Goal: Task Accomplishment & Management: Use online tool/utility

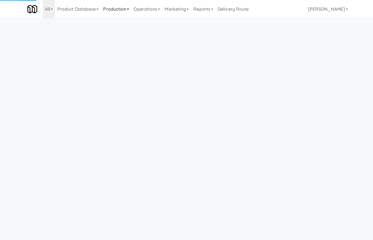
click at [127, 3] on link "Production" at bounding box center [116, 9] width 30 height 18
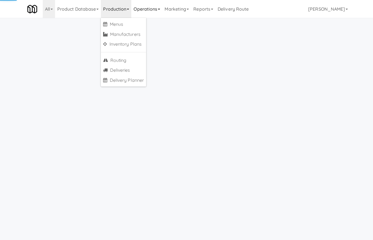
click at [154, 8] on link "Operations" at bounding box center [146, 9] width 31 height 18
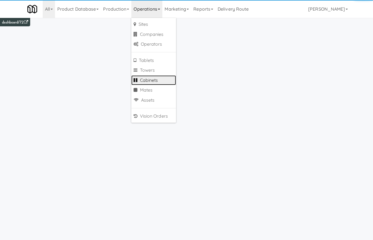
click at [159, 81] on link "Cabinets" at bounding box center [153, 80] width 45 height 10
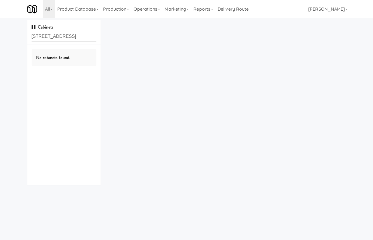
type input "315 Front St - Pantr"
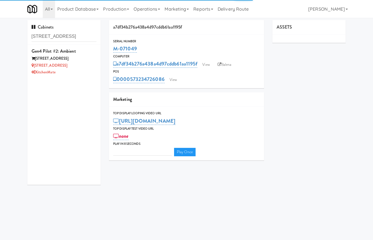
type input "3"
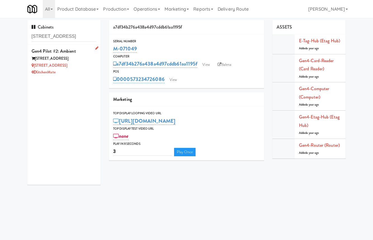
click at [81, 56] on div "315 Front St" at bounding box center [64, 58] width 65 height 7
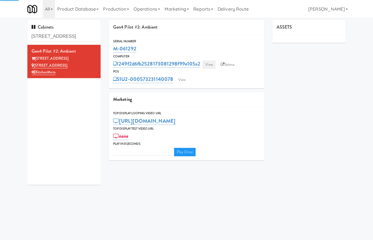
type input "3"
click at [211, 62] on link "View" at bounding box center [209, 64] width 13 height 8
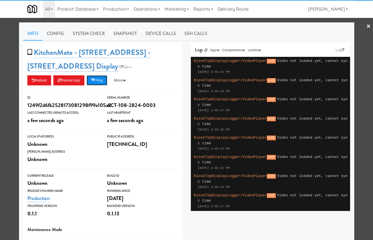
click at [99, 82] on button "Ping" at bounding box center [97, 80] width 21 height 10
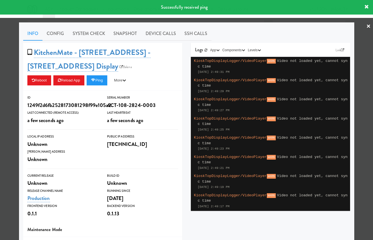
click at [7, 80] on div at bounding box center [186, 120] width 373 height 240
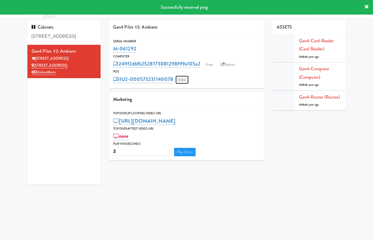
click at [178, 80] on link "View" at bounding box center [182, 80] width 13 height 8
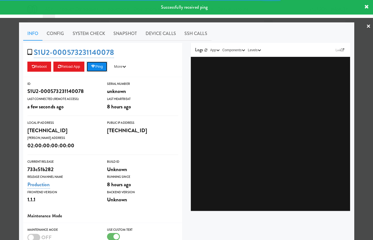
click at [103, 69] on button "Ping" at bounding box center [97, 67] width 21 height 10
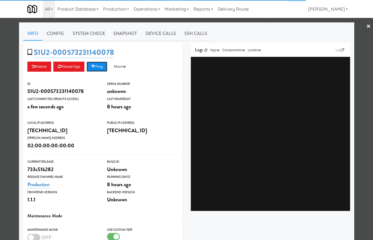
click at [103, 69] on button "Ping" at bounding box center [97, 67] width 21 height 10
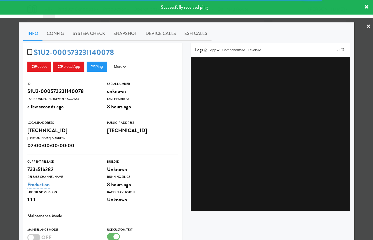
click at [9, 70] on div at bounding box center [186, 120] width 373 height 240
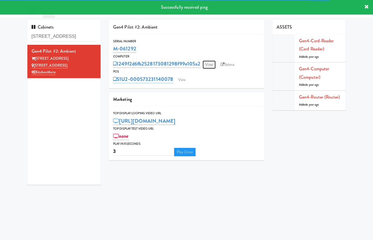
click at [209, 62] on link "View" at bounding box center [209, 64] width 13 height 8
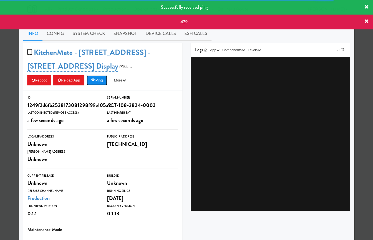
click at [98, 80] on button "Ping" at bounding box center [97, 80] width 21 height 10
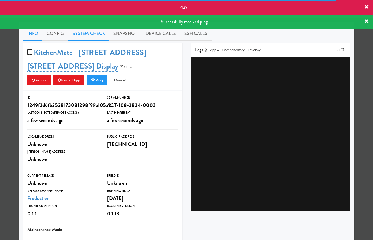
click at [95, 34] on link "System Check" at bounding box center [89, 34] width 41 height 14
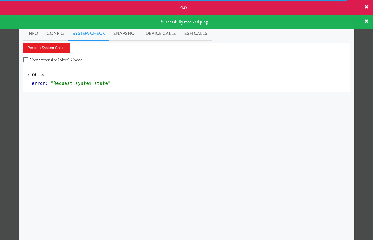
click at [8, 55] on div at bounding box center [186, 120] width 373 height 240
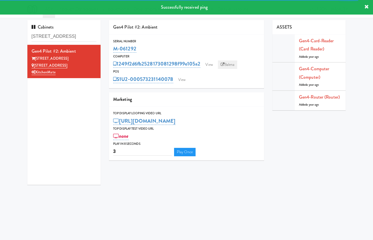
click at [231, 63] on link "Balena" at bounding box center [228, 64] width 20 height 8
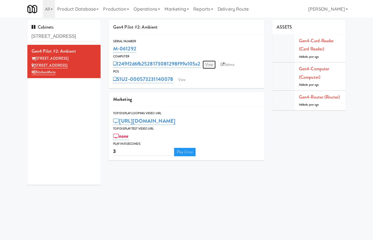
click at [209, 64] on link "View" at bounding box center [209, 64] width 13 height 8
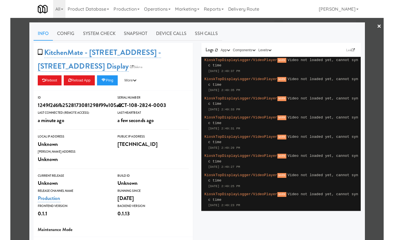
scroll to position [415, 0]
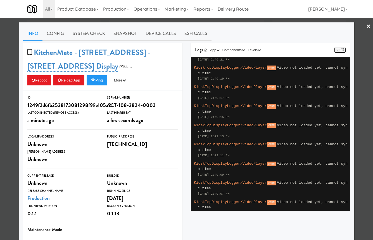
click at [342, 49] on icon at bounding box center [342, 49] width 3 height 3
click at [126, 79] on icon "button" at bounding box center [124, 80] width 4 height 4
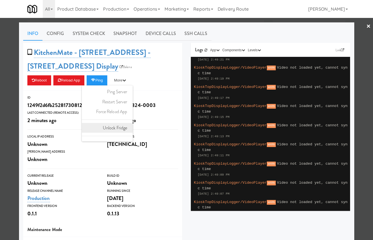
click at [124, 128] on link "Unlock Fridge" at bounding box center [107, 128] width 51 height 10
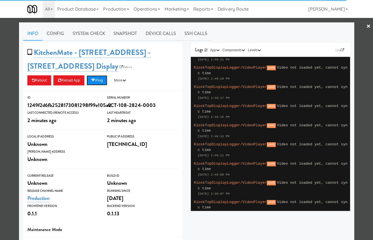
click at [100, 81] on button "Ping" at bounding box center [97, 80] width 21 height 10
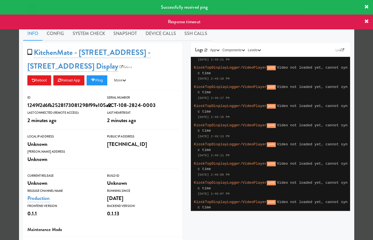
click at [10, 81] on div at bounding box center [186, 120] width 373 height 240
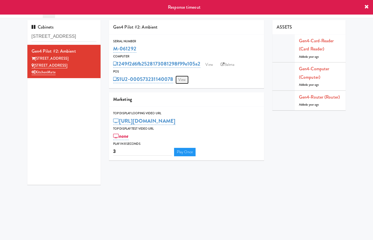
click at [186, 79] on link "View" at bounding box center [182, 80] width 13 height 8
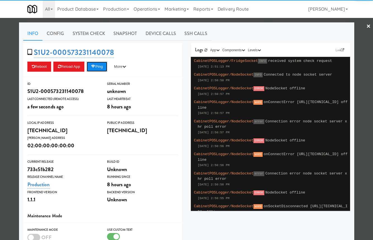
click at [104, 66] on button "Ping" at bounding box center [97, 67] width 21 height 10
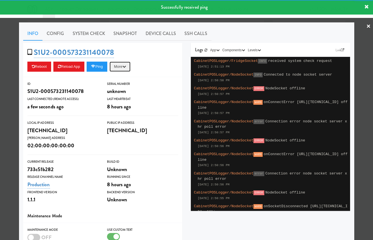
click at [123, 66] on button "More" at bounding box center [120, 67] width 21 height 10
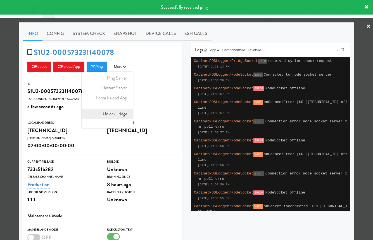
click at [120, 112] on link "Unlock Fridge" at bounding box center [107, 114] width 51 height 10
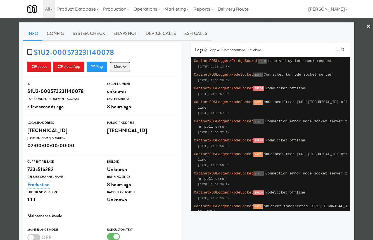
click at [124, 63] on button "More" at bounding box center [120, 67] width 21 height 10
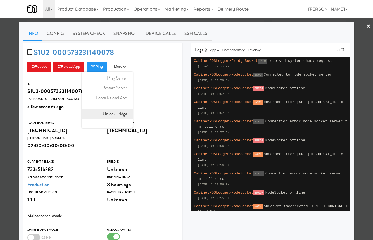
click at [122, 114] on link "Unlock Fridge" at bounding box center [107, 114] width 51 height 10
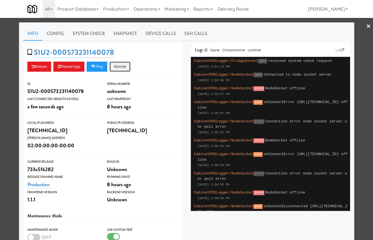
click at [126, 67] on button "More" at bounding box center [120, 67] width 21 height 10
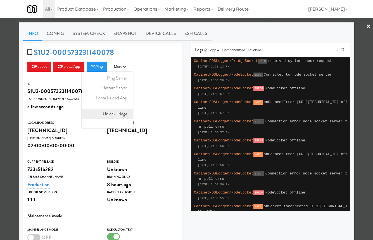
click at [123, 115] on link "Unlock Fridge" at bounding box center [107, 114] width 51 height 10
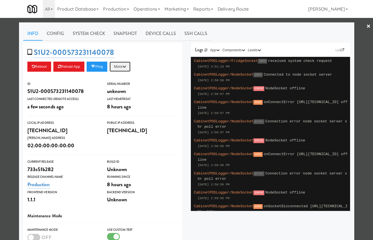
click at [126, 67] on button "More" at bounding box center [120, 67] width 21 height 10
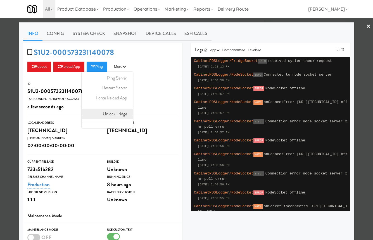
click at [124, 111] on link "Unlock Fridge" at bounding box center [107, 114] width 51 height 10
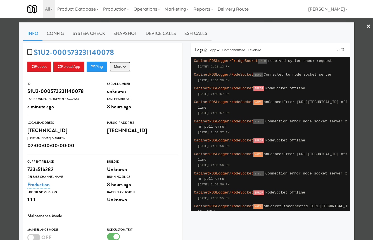
click at [125, 68] on button "More" at bounding box center [120, 67] width 21 height 10
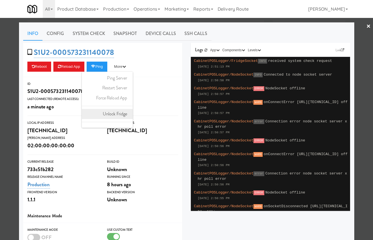
click at [124, 114] on link "Unlock Fridge" at bounding box center [107, 114] width 51 height 10
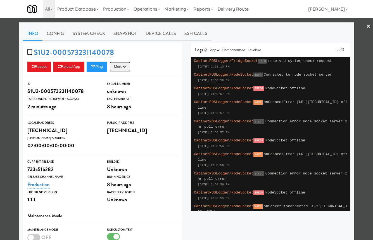
click at [121, 67] on button "More" at bounding box center [120, 67] width 21 height 10
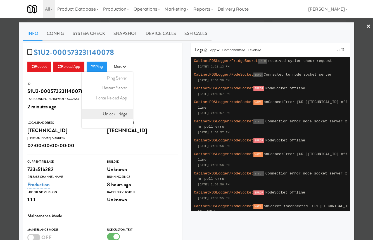
click at [118, 112] on link "Unlock Fridge" at bounding box center [107, 114] width 51 height 10
click at [364, 95] on div at bounding box center [186, 120] width 373 height 240
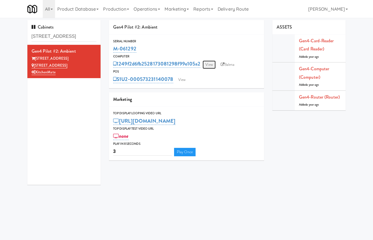
click at [209, 64] on link "View" at bounding box center [209, 64] width 13 height 8
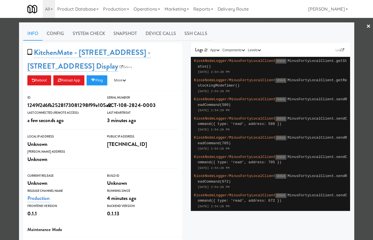
click at [166, 21] on div at bounding box center [186, 120] width 373 height 240
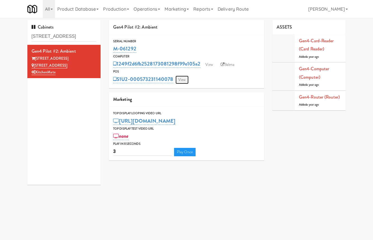
click at [186, 81] on link "View" at bounding box center [182, 80] width 13 height 8
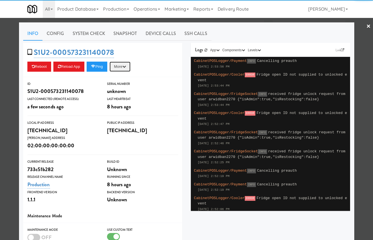
click at [126, 67] on icon "button" at bounding box center [124, 67] width 4 height 4
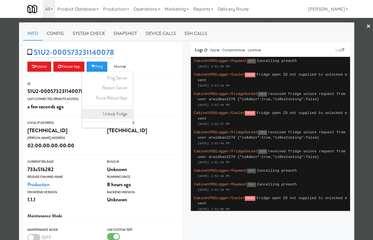
click at [125, 112] on link "Unlock Fridge" at bounding box center [107, 114] width 51 height 10
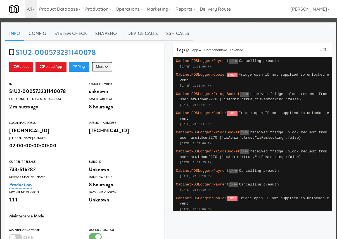
click at [106, 67] on button "More" at bounding box center [102, 67] width 21 height 10
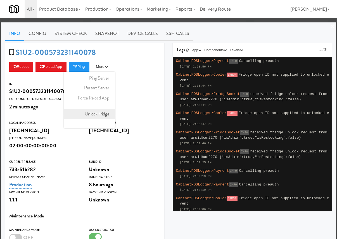
click at [105, 112] on link "Unlock Fridge" at bounding box center [89, 114] width 51 height 10
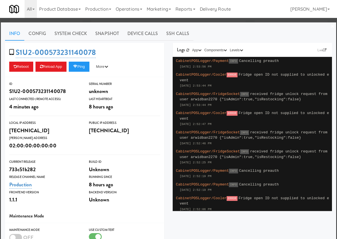
click at [130, 19] on div at bounding box center [168, 119] width 337 height 239
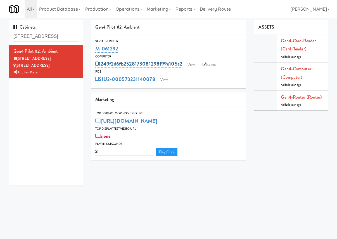
drag, startPoint x: 184, startPoint y: 64, endPoint x: 100, endPoint y: 66, distance: 83.9
click at [100, 66] on div "1249f2d6fb2528173081298f99e105a2 View Balena" at bounding box center [168, 64] width 147 height 10
copy link "1249f2d6fb2528173081298f99e105a2"
click at [162, 78] on link "View" at bounding box center [164, 80] width 13 height 8
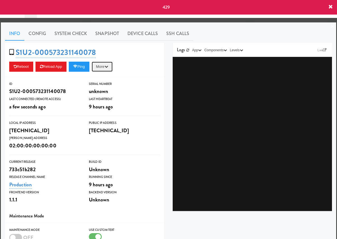
click at [103, 67] on button "More" at bounding box center [102, 67] width 21 height 10
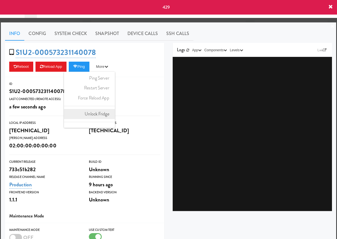
click at [107, 115] on link "Unlock Fridge" at bounding box center [89, 114] width 51 height 10
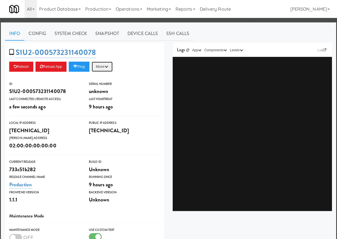
click at [108, 66] on icon "button" at bounding box center [107, 67] width 4 height 4
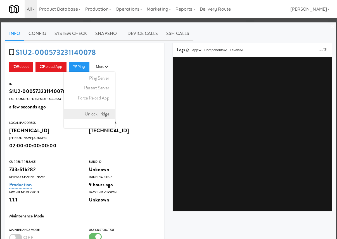
click at [101, 115] on link "Unlock Fridge" at bounding box center [89, 114] width 51 height 10
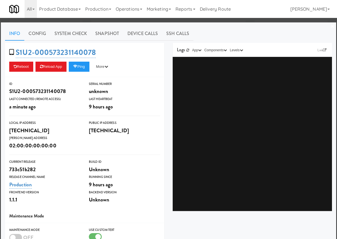
click at [95, 66] on div "Reboot Reload App Ping More Ping Server Restart Server Force Reload App Unlock …" at bounding box center [84, 67] width 151 height 10
click at [88, 66] on button "Ping" at bounding box center [79, 67] width 21 height 10
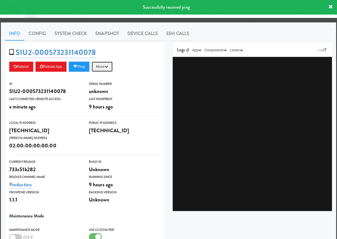
click at [109, 67] on button "More" at bounding box center [102, 67] width 21 height 10
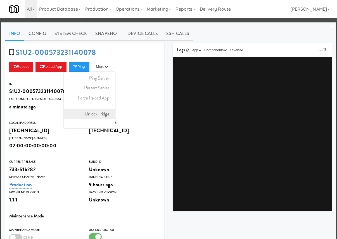
click at [105, 115] on link "Unlock Fridge" at bounding box center [89, 114] width 51 height 10
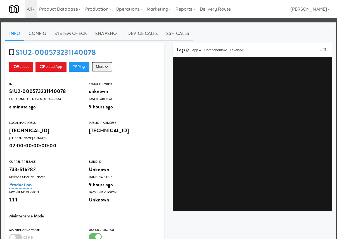
click at [102, 67] on button "More" at bounding box center [102, 67] width 21 height 10
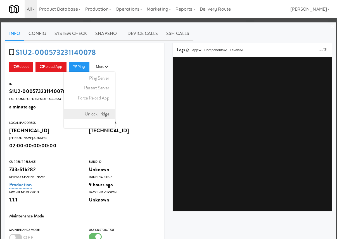
click at [105, 114] on link "Unlock Fridge" at bounding box center [89, 114] width 51 height 10
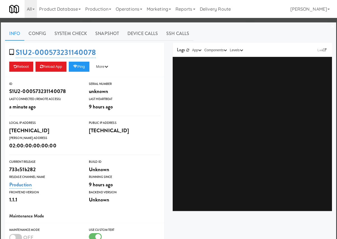
click at [107, 61] on div "S1U2-000573231140078 Reboot Reload App Ping More Ping Server Restart Server For…" at bounding box center [84, 60] width 159 height 34
click at [107, 66] on button "More" at bounding box center [102, 67] width 21 height 10
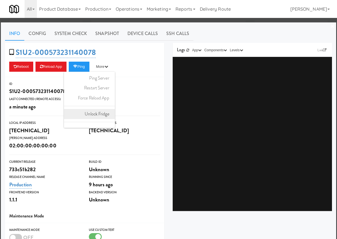
click at [105, 113] on link "Unlock Fridge" at bounding box center [89, 114] width 51 height 10
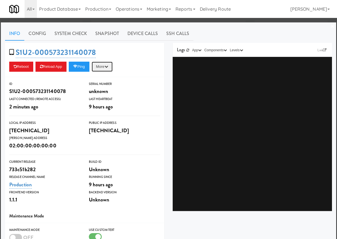
click at [113, 66] on button "More" at bounding box center [102, 67] width 21 height 10
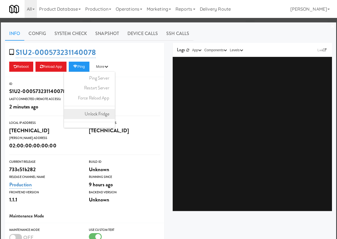
click at [106, 115] on link "Unlock Fridge" at bounding box center [89, 114] width 51 height 10
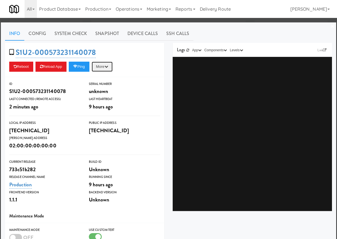
click at [108, 66] on icon "button" at bounding box center [107, 67] width 4 height 4
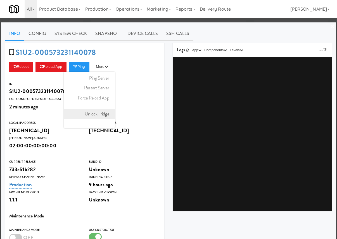
click at [109, 113] on link "Unlock Fridge" at bounding box center [89, 114] width 51 height 10
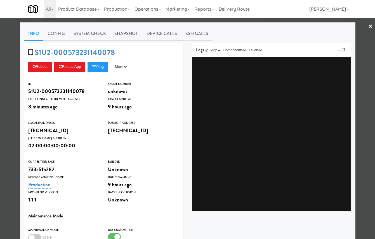
click at [7, 57] on div at bounding box center [187, 119] width 375 height 239
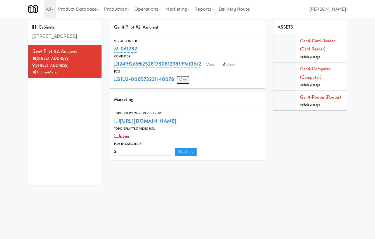
click at [183, 80] on link "View" at bounding box center [182, 80] width 13 height 8
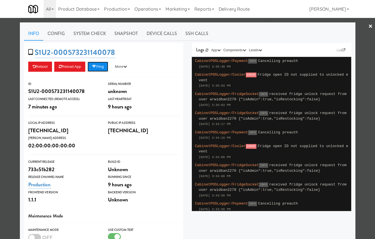
click at [102, 66] on button "Ping" at bounding box center [98, 67] width 21 height 10
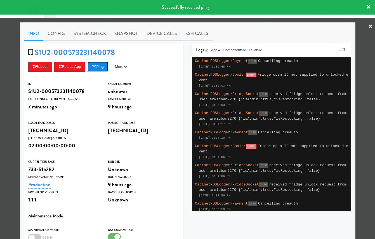
click at [98, 68] on button "Ping" at bounding box center [98, 67] width 21 height 10
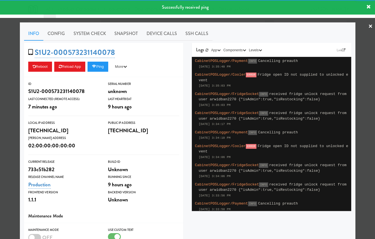
click at [369, 43] on div at bounding box center [187, 119] width 375 height 239
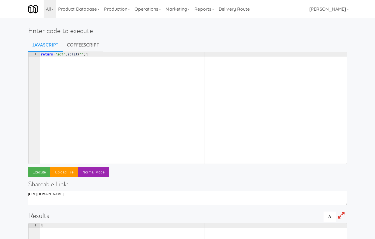
click at [112, 77] on div "return · "sdf" . split ( "" ) ¶" at bounding box center [193, 112] width 307 height 120
paste textarea "await automatedSocketService.unlockFridge(tablet, req.user, { isAdmin: true, is…"
click at [68, 55] on div "await · automatedSocketService . unlockFridge ( tablet , · req . user , · { · i…" at bounding box center [193, 112] width 307 height 120
click at [42, 55] on div "await · automatedSocketService . unlockFridge ( tablet , · req . user , · { · i…" at bounding box center [193, 112] width 307 height 120
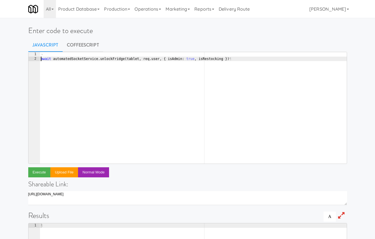
type textarea "await automatedSocketService.unlockFridge(tablet, req.user, { isAdmin: true, is…"
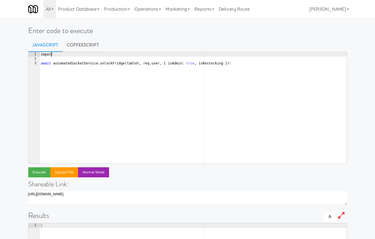
type textarea "import"
paste textarea "automatedSocketService"
click at [53, 53] on div "const · automatedSocketService · = · require ( '../../services/automated-socket…" at bounding box center [193, 112] width 307 height 120
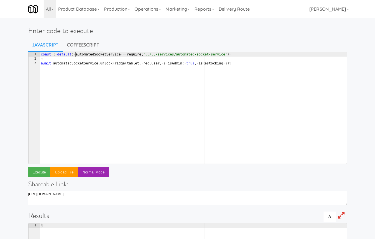
click at [121, 53] on div "const · { · default : · automatedSocketService · = · require ( '../../services/…" at bounding box center [193, 112] width 307 height 120
drag, startPoint x: 53, startPoint y: 53, endPoint x: 76, endPoint y: 54, distance: 22.4
click at [76, 54] on div "const · { · default : · automatedSocketService } · = · require ( '../../service…" at bounding box center [193, 112] width 307 height 120
type textarea "const automatedSocketService = require('../../services/automated-socket-service…"
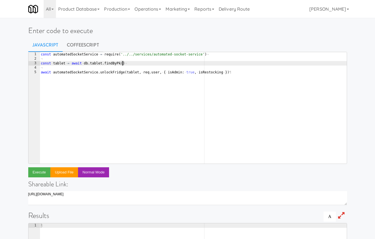
paste textarea "1062"
type textarea "const tablet = await db.tablet.findByPk(1062)"
click at [145, 61] on div "const · automatedSocketService · = · require ( '../../services/automated-socket…" at bounding box center [193, 112] width 307 height 120
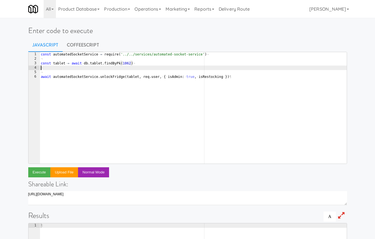
scroll to position [0, 0]
type textarea "retur ntable"
type textarea "return tablet"
click at [38, 172] on button "Execute" at bounding box center [39, 172] width 22 height 10
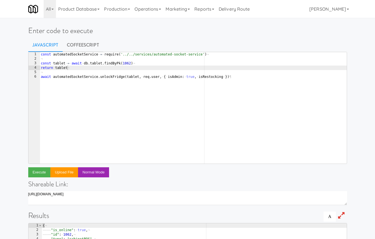
drag, startPoint x: 71, startPoint y: 68, endPoint x: 11, endPoint y: 68, distance: 59.8
click at [11, 68] on div "Enter code to execute Javascript CoffeeScript return tablet 1 2 3 4 5 6 const ·…" at bounding box center [187, 181] width 375 height 323
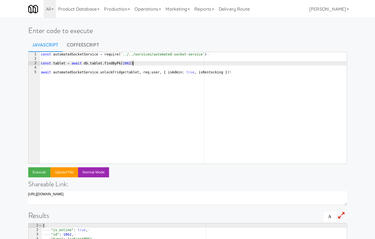
click at [191, 71] on div "const · automatedSocketService · = · require ( '../../services/automated-socket…" at bounding box center [193, 112] width 307 height 120
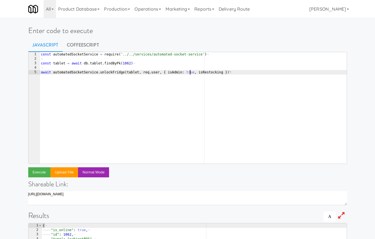
click at [191, 71] on div "const · automatedSocketService · = · require ( '../../services/automated-socket…" at bounding box center [193, 112] width 307 height 120
click at [224, 72] on div "const · automatedSocketService · = · require ( '../../services/automated-socket…" at bounding box center [193, 112] width 307 height 120
click at [42, 172] on button "Execute" at bounding box center [39, 172] width 22 height 10
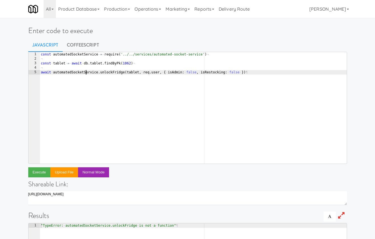
click at [87, 72] on div "const · automatedSocketService · = · require ( '../../services/automated-socket…" at bounding box center [193, 112] width 307 height 120
click at [53, 54] on div "const · automatedSocketService · = · require ( '../../services/automated-socket…" at bounding box center [193, 112] width 307 height 120
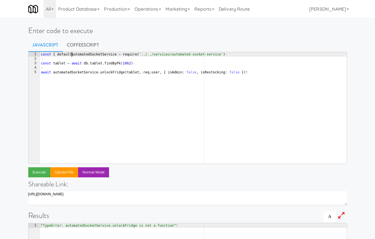
scroll to position [0, 3]
click at [120, 56] on div "const · { · default : · automatedSocketService · = · require ( '../../services/…" at bounding box center [193, 112] width 307 height 120
type textarea "const { default: automatedSocketService } = require('../../services/automated-s…"
click at [45, 168] on button "Execute" at bounding box center [39, 172] width 22 height 10
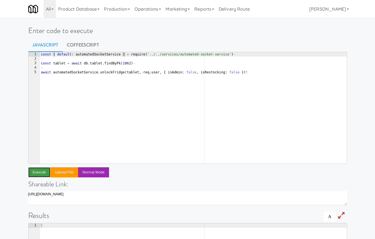
click at [37, 172] on button "Execute" at bounding box center [39, 172] width 22 height 10
click at [41, 173] on button "Execute" at bounding box center [39, 172] width 22 height 10
click at [139, 89] on div "const · { · default : · automatedSocketService · } · = · require ( '../../servi…" at bounding box center [193, 112] width 307 height 120
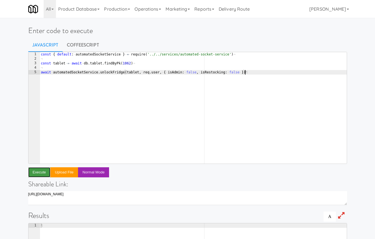
click at [45, 170] on button "Execute" at bounding box center [39, 172] width 22 height 10
click at [40, 174] on button "Execute" at bounding box center [39, 172] width 22 height 10
click at [190, 71] on div "const · { · default : · automatedSocketService · } · = · require ( '../../servi…" at bounding box center [193, 112] width 307 height 120
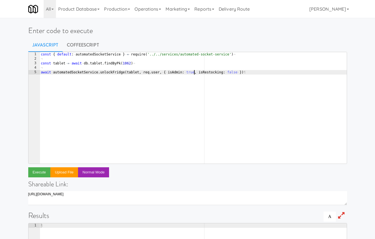
click at [199, 105] on div "const · { · default : · automatedSocketService · } · = · require ( '../../servi…" at bounding box center [193, 112] width 307 height 120
click at [41, 171] on button "Execute" at bounding box center [39, 172] width 22 height 10
click at [44, 169] on button "Execute" at bounding box center [39, 172] width 22 height 10
click at [232, 72] on div "const · { · default : · automatedSocketService · } · = · require ( '../../servi…" at bounding box center [193, 112] width 307 height 120
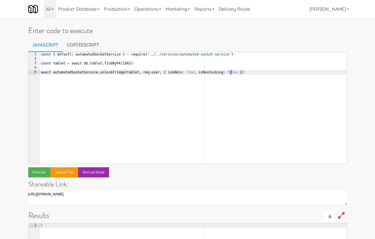
click at [232, 72] on div "const · { · default : · automatedSocketService · } · = · require ( '../../servi…" at bounding box center [193, 112] width 307 height 120
type textarea "await automatedSocketService.unlockFridge(tablet, req.user, { isAdmin: true, is…"
click at [42, 170] on button "Execute" at bounding box center [39, 172] width 22 height 10
click at [250, 77] on div "const · { · default : · automatedSocketService · } · = · require ( '../../servi…" at bounding box center [193, 112] width 307 height 120
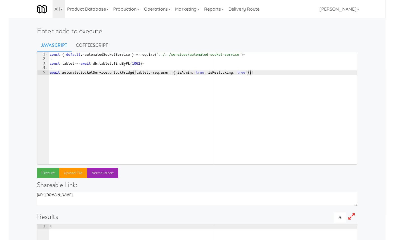
scroll to position [0, 0]
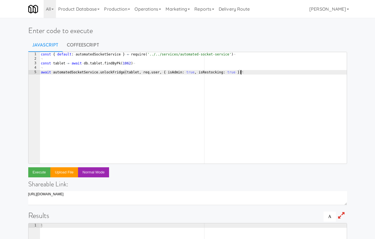
paste textarea "await automatedSocketService.lockFridge(tablet)"
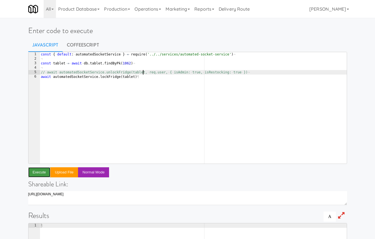
click at [41, 174] on button "Execute" at bounding box center [39, 172] width 22 height 10
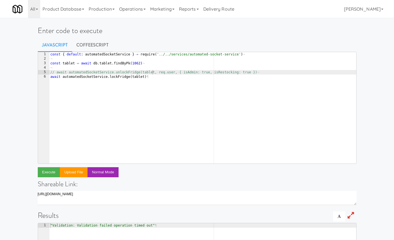
click at [184, 72] on div "const · { · default : · automatedSocketService · } · = · require ( '../../servi…" at bounding box center [202, 112] width 307 height 120
click at [186, 78] on div "const · { · default : · automatedSocketService · } · = · require ( '../../servi…" at bounding box center [202, 112] width 307 height 120
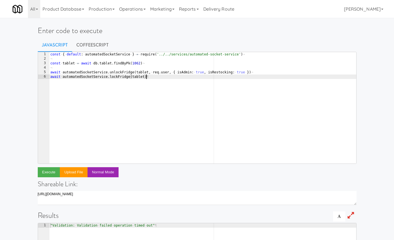
type textarea "// await automatedSocketService.lockFridge(tablet)"
click at [52, 173] on button "Execute" at bounding box center [49, 172] width 22 height 10
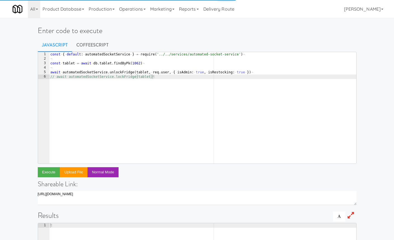
click at [205, 126] on div "const · { · default : · automatedSocketService · } · = · require ( '../../servi…" at bounding box center [202, 112] width 307 height 120
click at [55, 170] on button "Execute" at bounding box center [49, 172] width 22 height 10
click at [49, 171] on button "Execute" at bounding box center [49, 172] width 22 height 10
click at [179, 101] on div "const · { · default : · automatedSocketService · } · = · require ( '../../servi…" at bounding box center [202, 112] width 307 height 120
click at [48, 172] on button "Execute" at bounding box center [49, 172] width 22 height 10
